Goal: Transaction & Acquisition: Purchase product/service

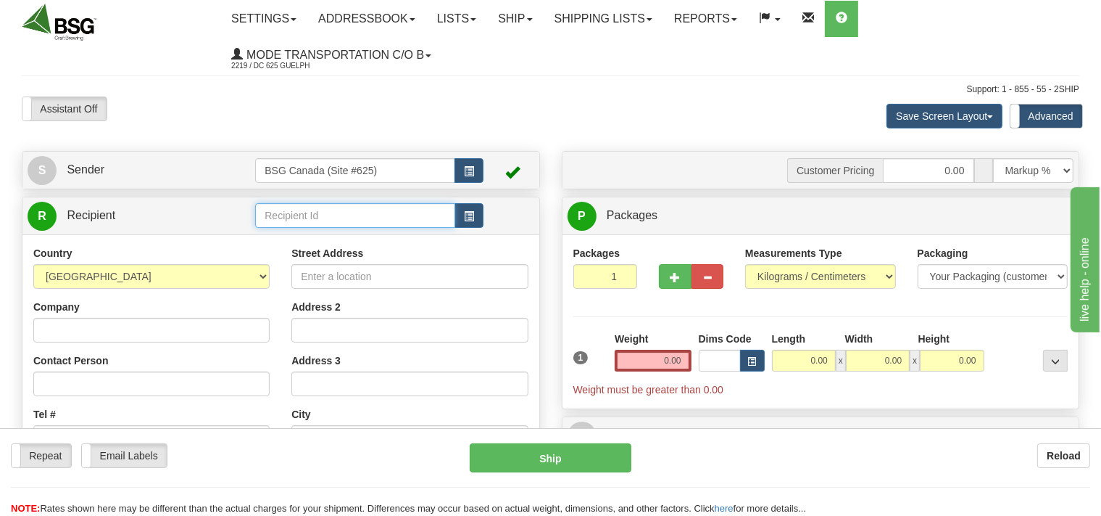
click at [289, 220] on input "text" at bounding box center [354, 215] width 199 height 25
click at [308, 240] on div "THE EXCHANGE" at bounding box center [353, 239] width 186 height 16
type input "THE EXCHANGE"
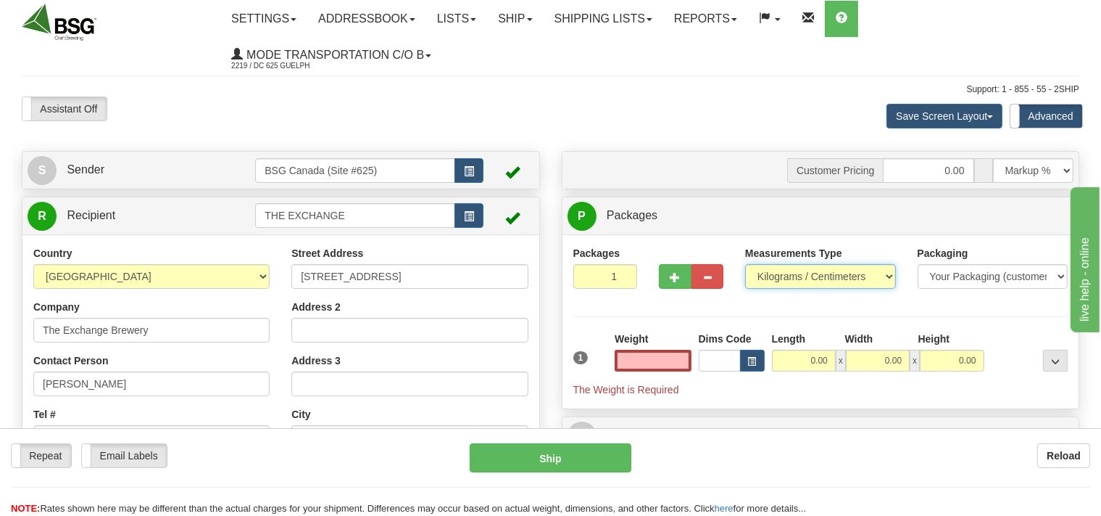
type input "0.00"
click at [745, 264] on select "Pounds / Inches Kilograms / Centimeters" at bounding box center [820, 276] width 151 height 25
select select "0"
click option "Pounds / Inches" at bounding box center [0, 0] width 0 height 0
click at [648, 362] on input "0.00" at bounding box center [653, 360] width 76 height 22
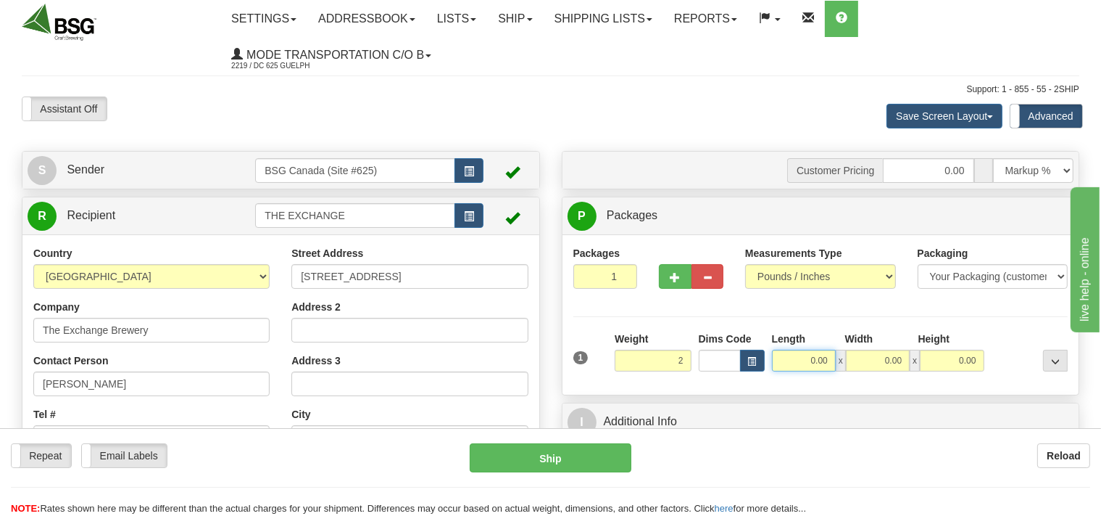
type input "2.00"
click at [802, 361] on input "0.00" at bounding box center [804, 360] width 64 height 22
type input "1.00"
click at [879, 362] on input "0.00" at bounding box center [878, 360] width 64 height 22
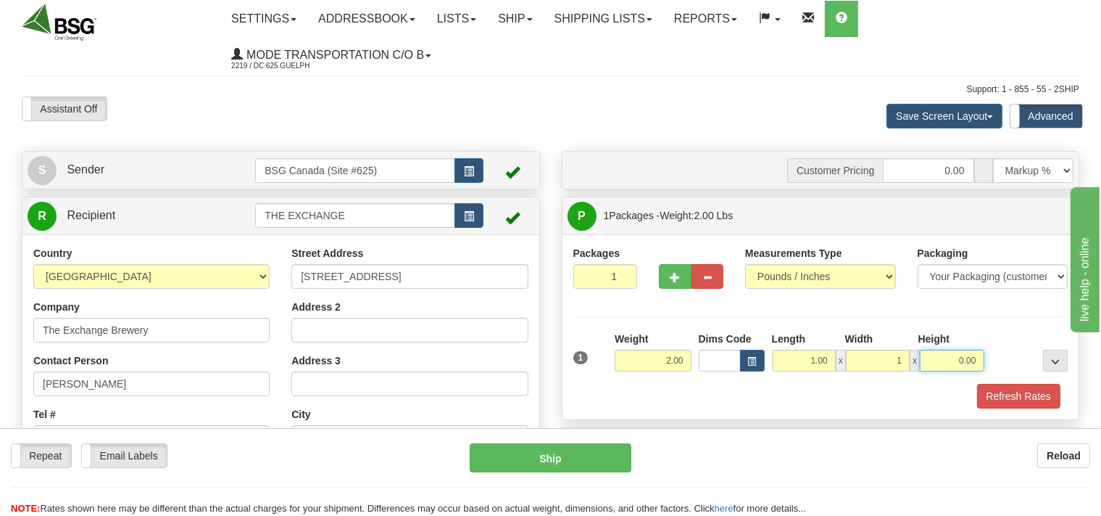
type input "1.00"
click at [927, 359] on input "0.00" at bounding box center [952, 360] width 64 height 22
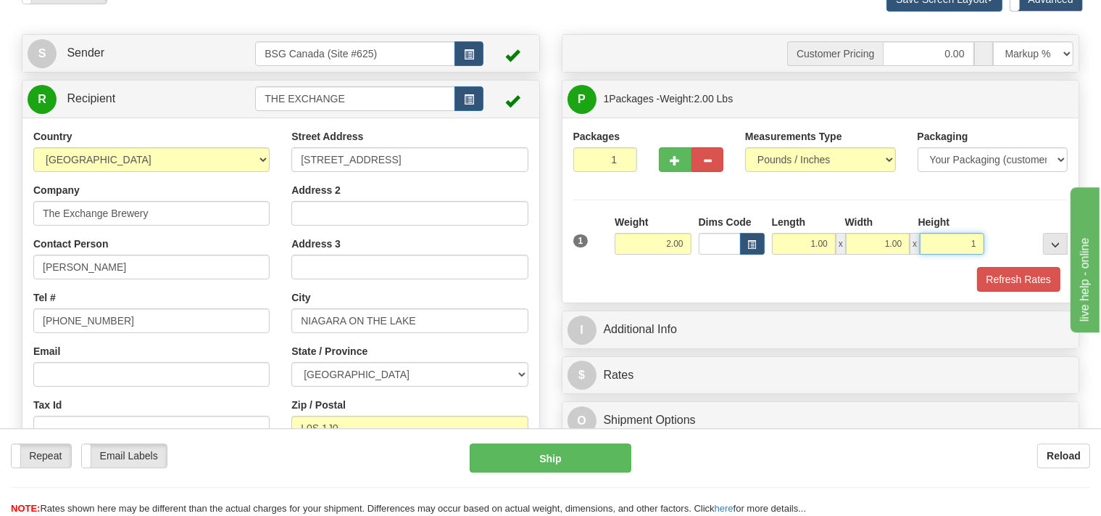
scroll to position [229, 0]
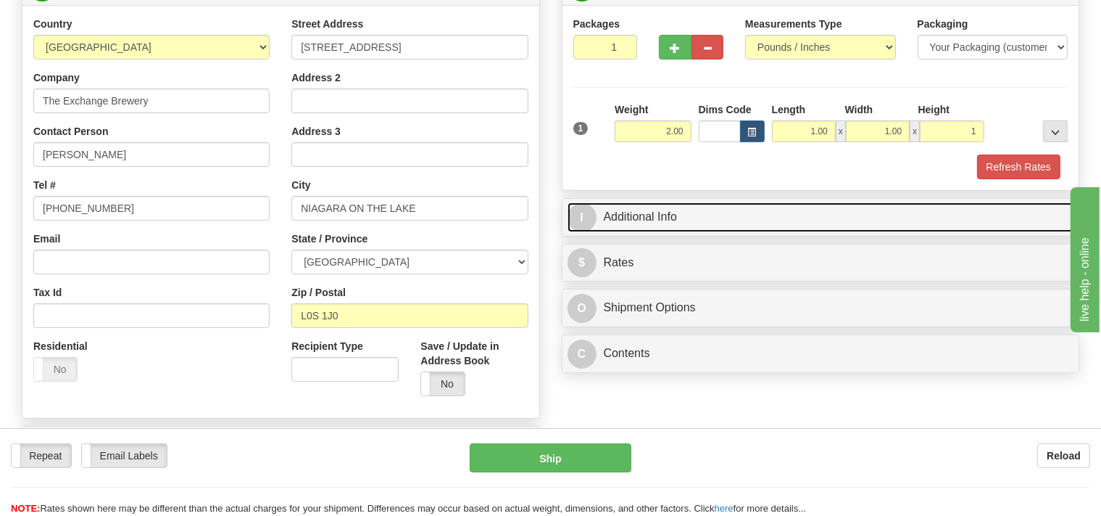
type input "1.00"
click at [635, 222] on link "I Additional Info" at bounding box center [821, 217] width 507 height 30
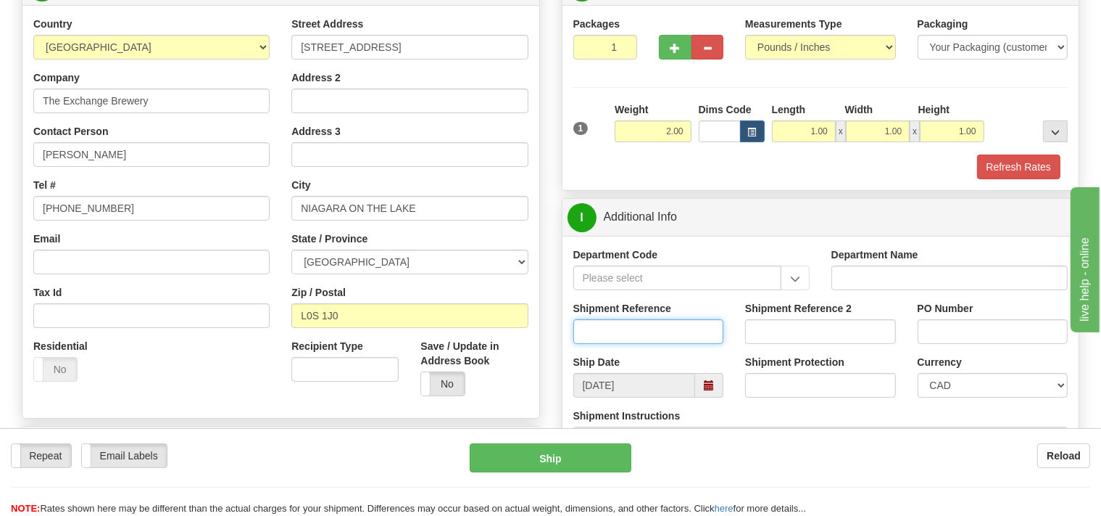
click at [616, 331] on input "Shipment Reference" at bounding box center [649, 331] width 151 height 25
type input "SO170-150389"
click at [1011, 169] on button "Refresh Rates" at bounding box center [1018, 166] width 83 height 25
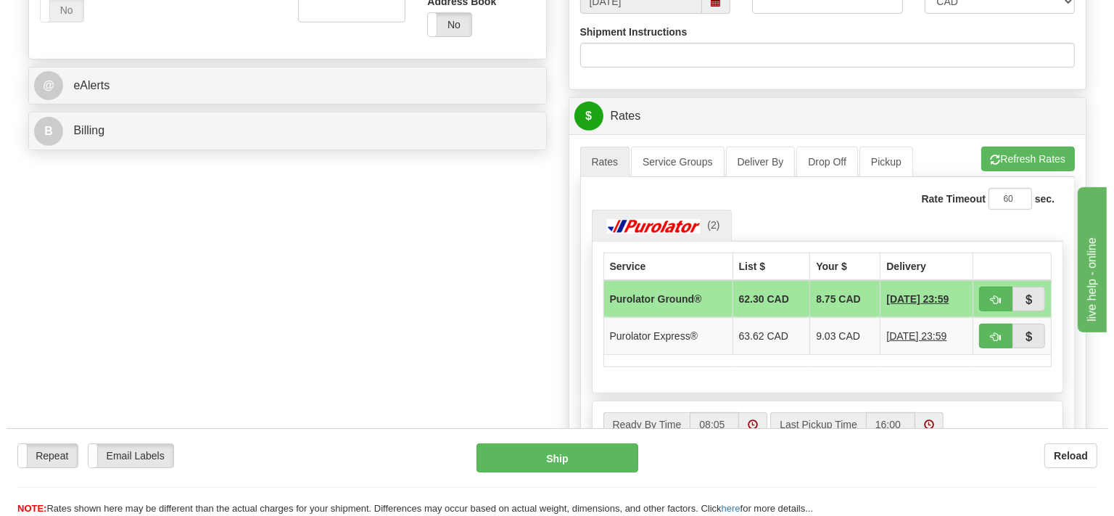
scroll to position [612, 0]
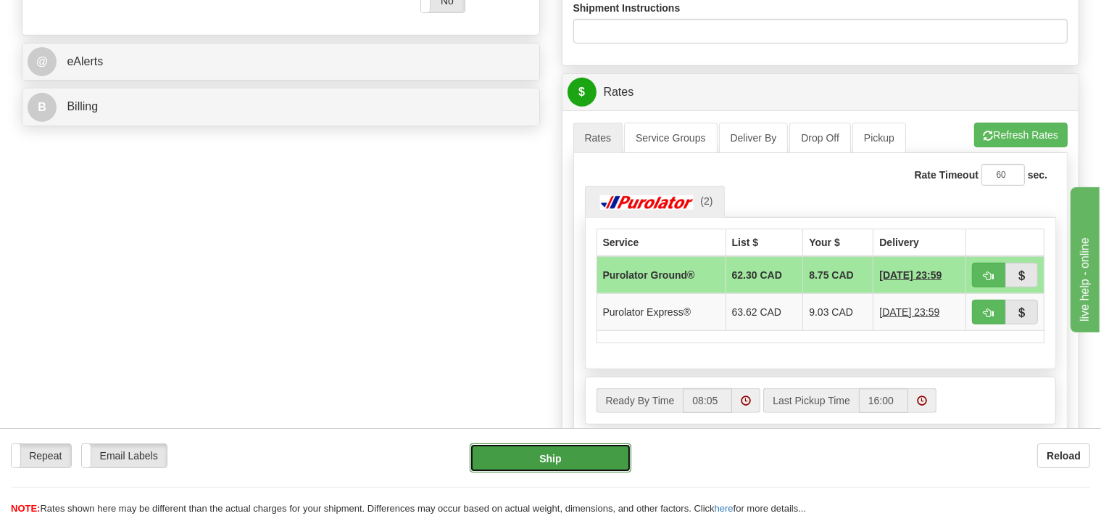
click at [583, 451] on button "Ship" at bounding box center [551, 457] width 162 height 29
type input "260"
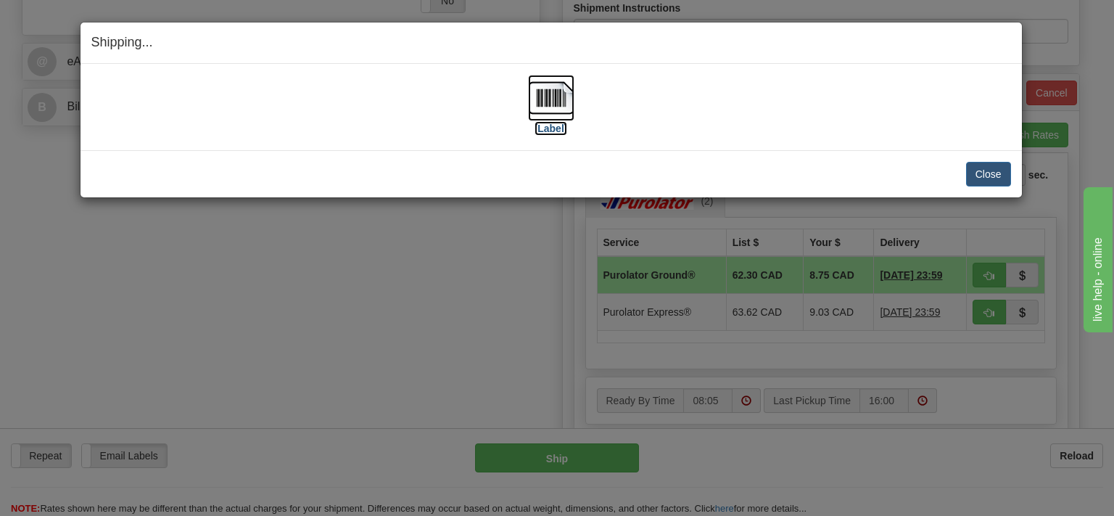
click at [550, 104] on img at bounding box center [551, 98] width 46 height 46
